Goal: Transaction & Acquisition: Purchase product/service

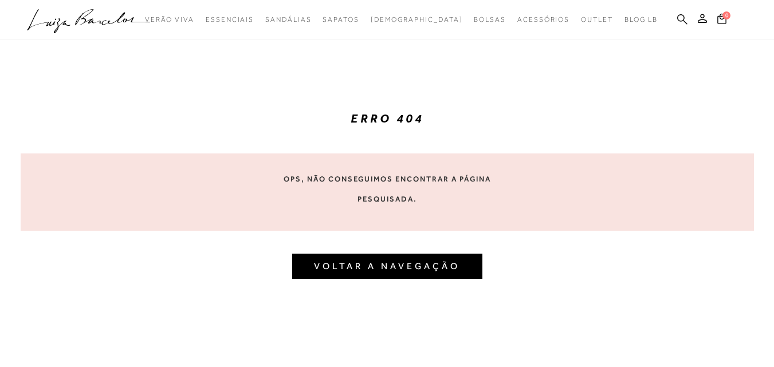
click at [680, 20] on icon at bounding box center [682, 19] width 10 height 11
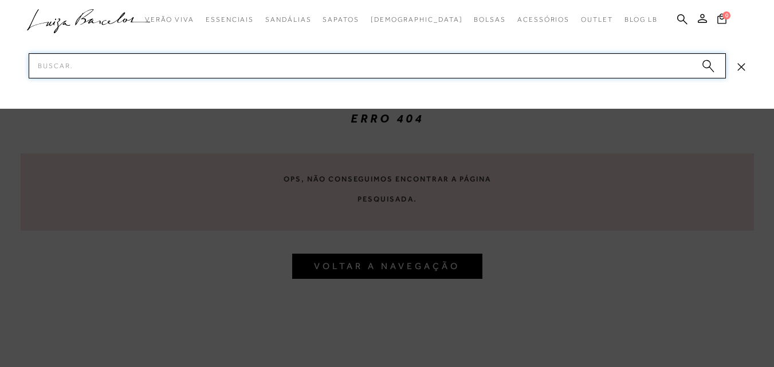
click at [633, 65] on input "Pesquisar" at bounding box center [377, 65] width 697 height 25
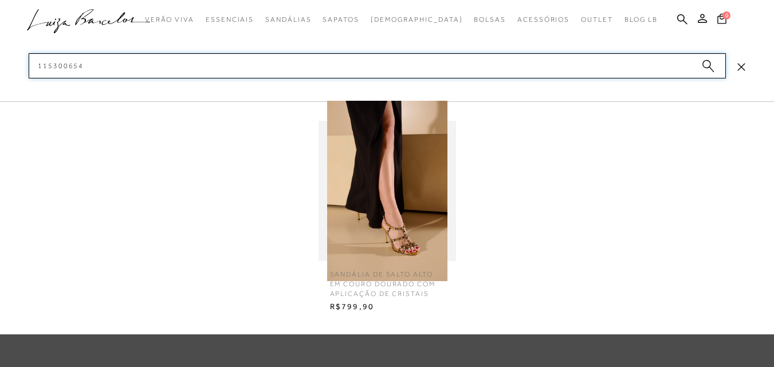
type input "115300654"
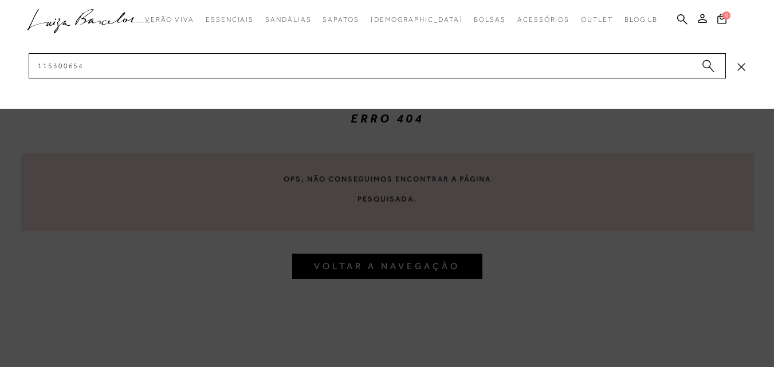
click at [707, 62] on circle "submit" at bounding box center [706, 64] width 8 height 8
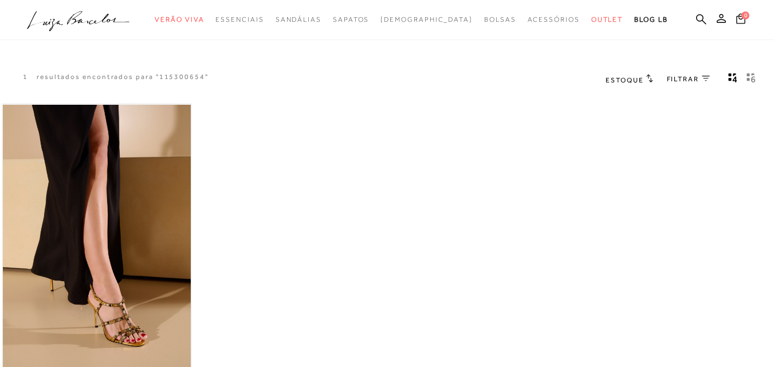
click at [155, 283] on img at bounding box center [97, 246] width 188 height 282
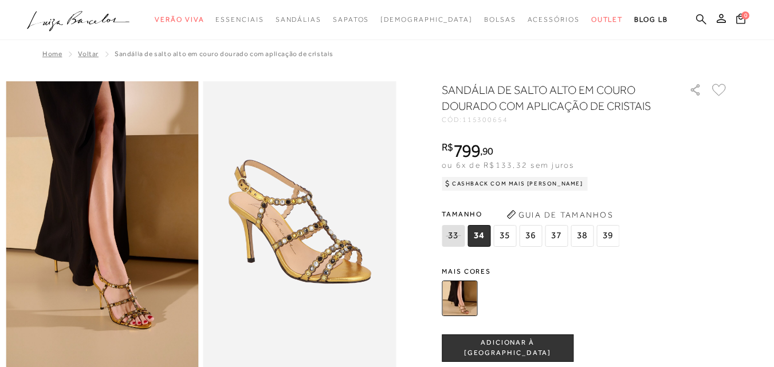
click at [696, 17] on icon at bounding box center [701, 19] width 10 height 11
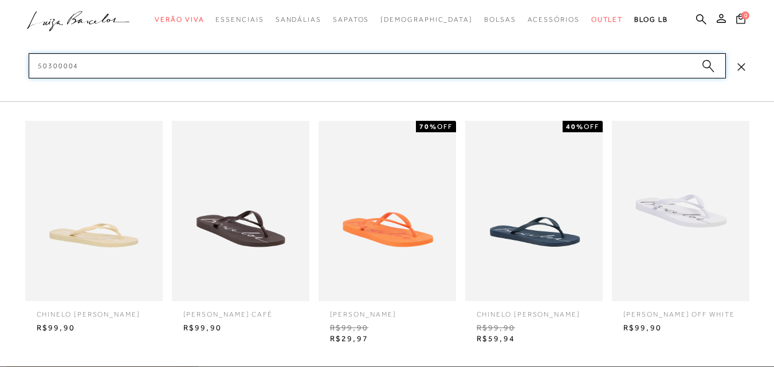
type input "503000048"
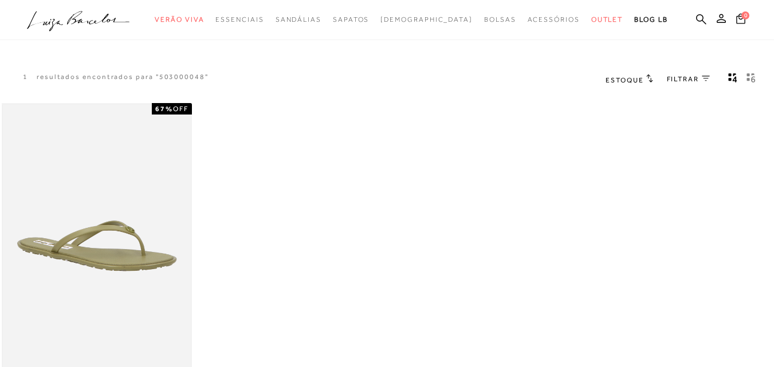
click at [162, 222] on img at bounding box center [97, 246] width 188 height 282
